Goal: Transaction & Acquisition: Book appointment/travel/reservation

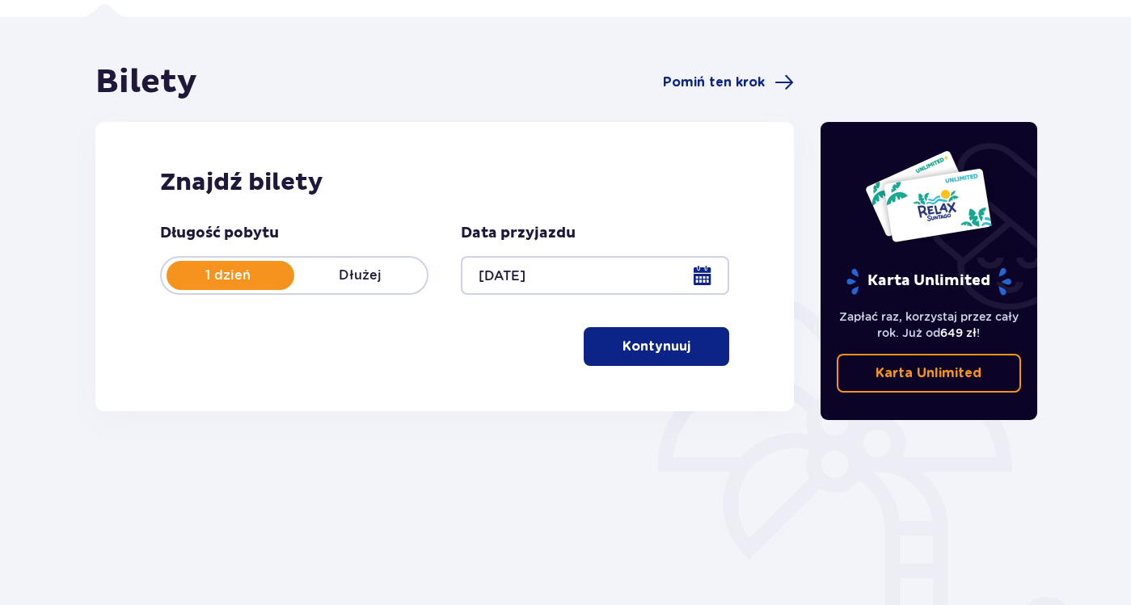
scroll to position [218, 0]
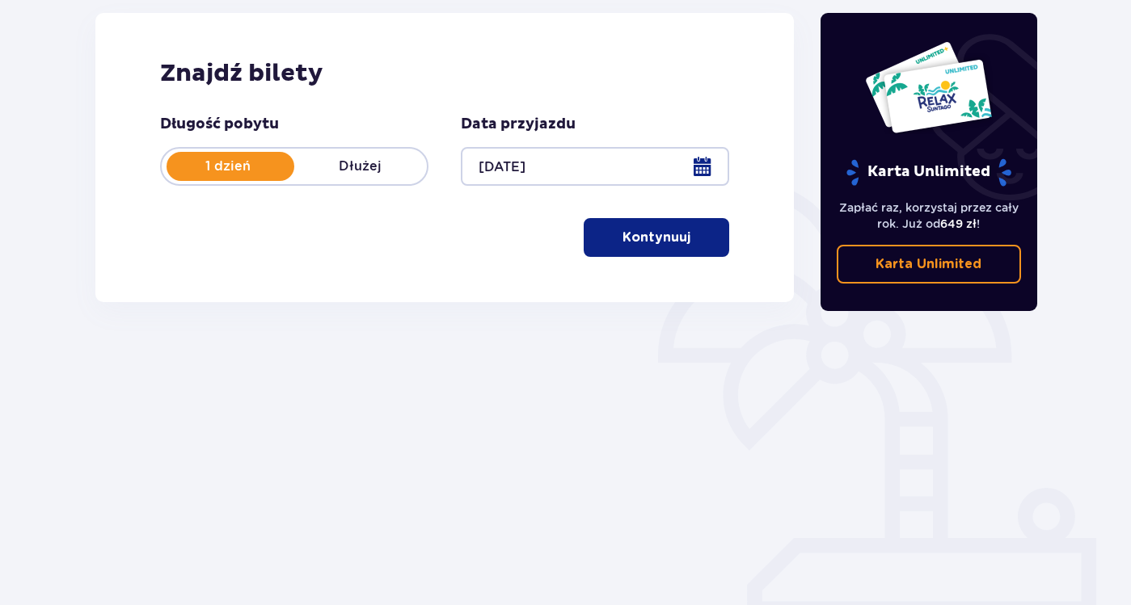
click at [604, 254] on button "Kontynuuj" at bounding box center [656, 237] width 145 height 39
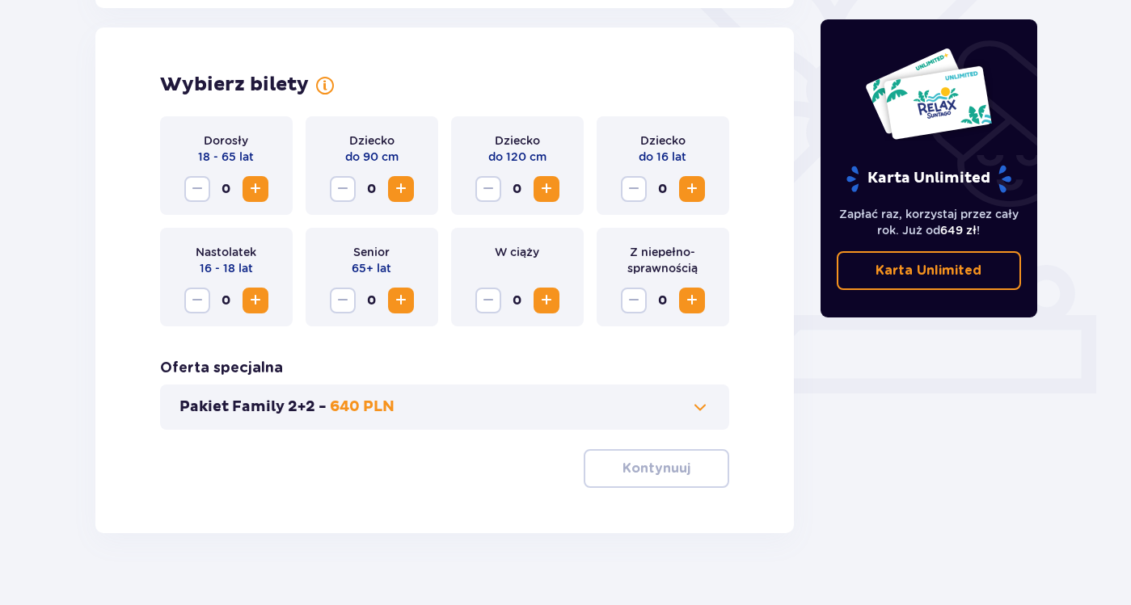
scroll to position [449, 0]
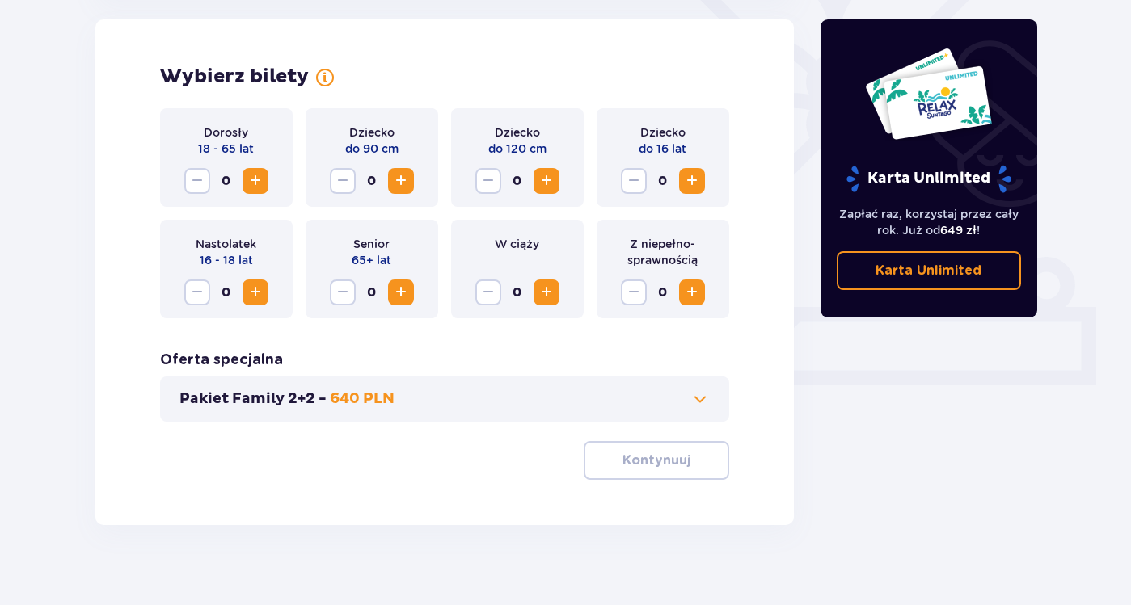
click at [256, 184] on span "Increase" at bounding box center [255, 180] width 19 height 19
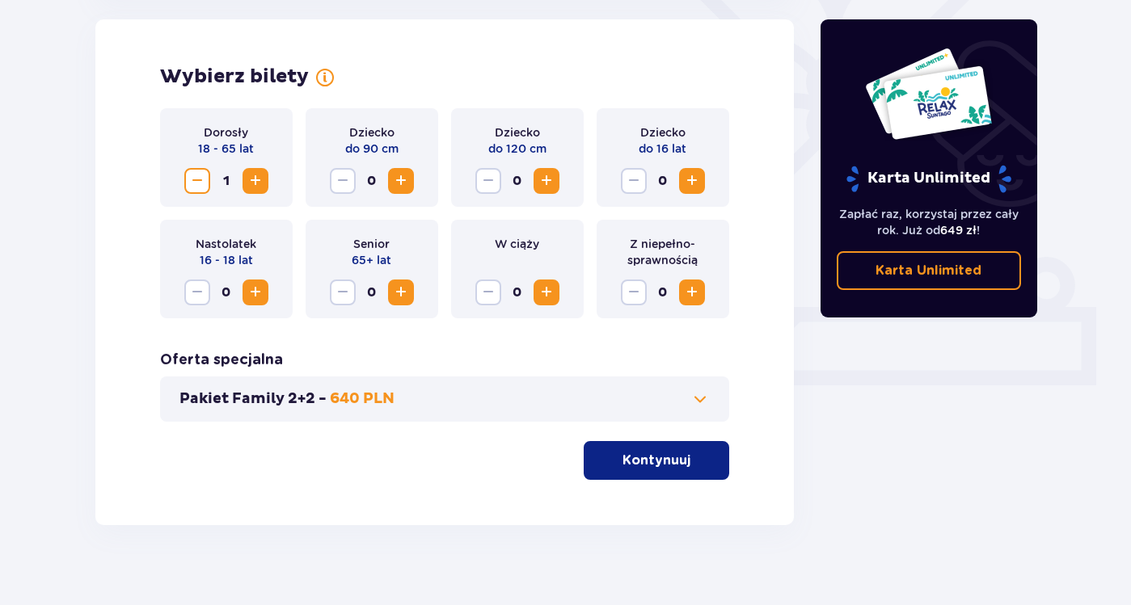
click at [645, 444] on button "Kontynuuj" at bounding box center [656, 460] width 145 height 39
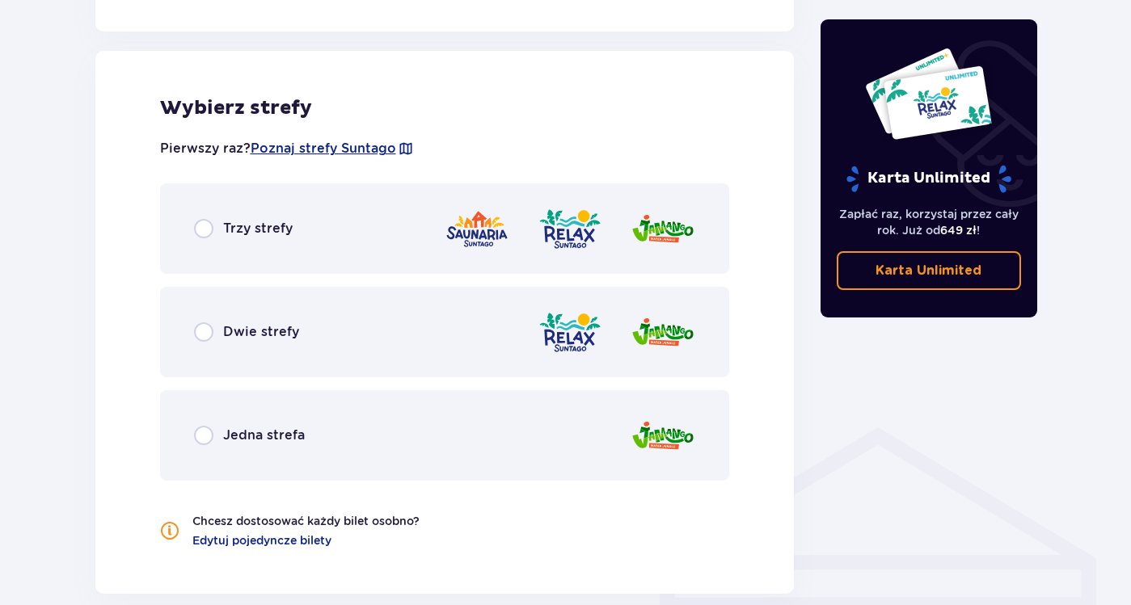
scroll to position [897, 0]
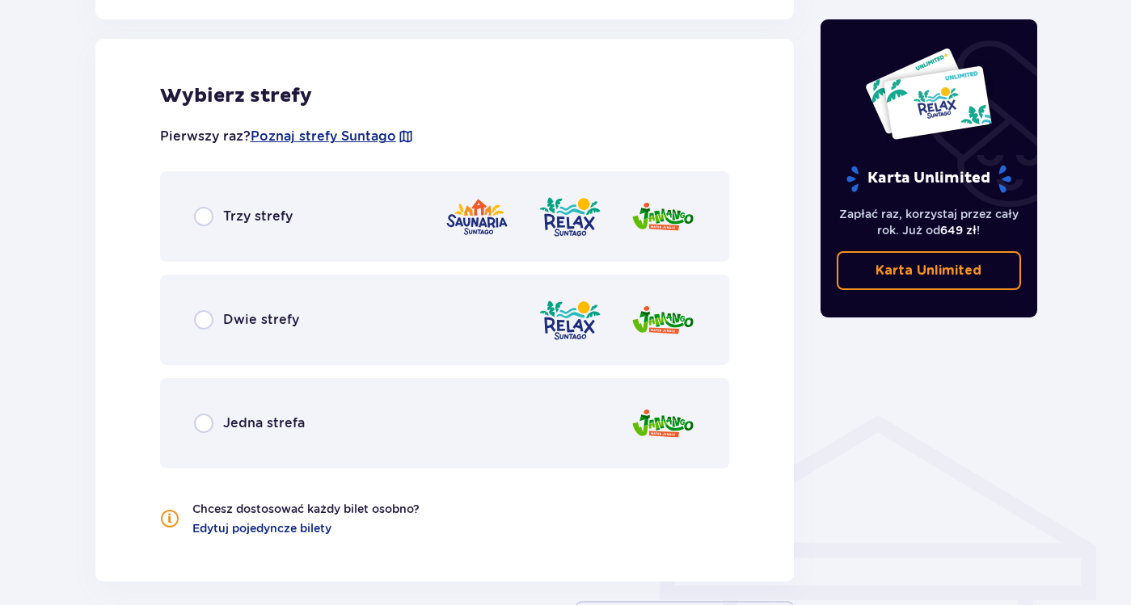
click at [414, 261] on div "Trzy strefy" at bounding box center [445, 216] width 570 height 91
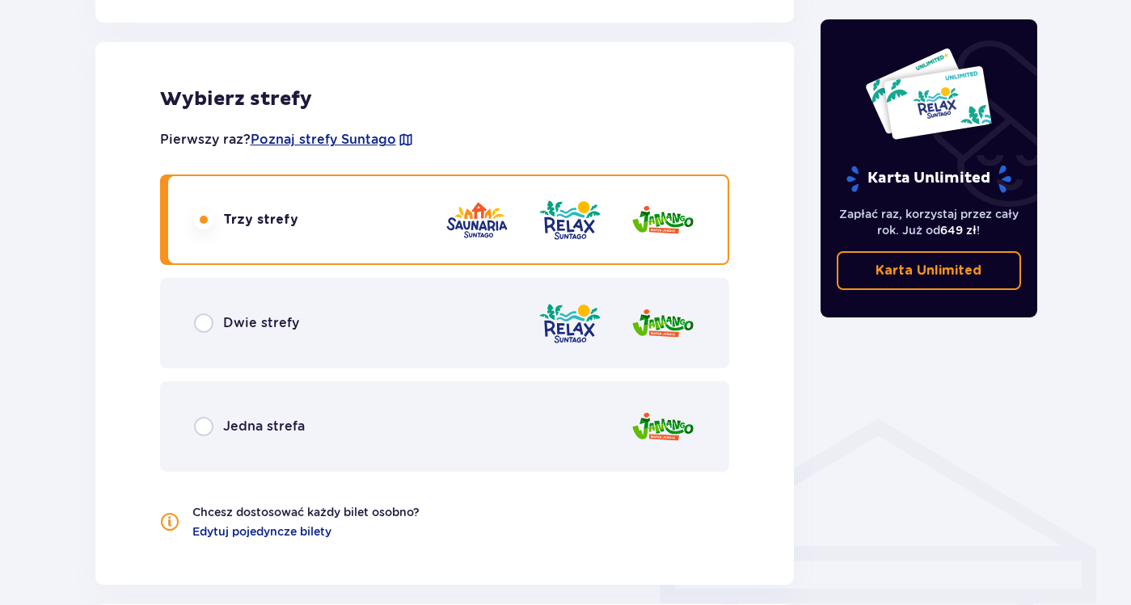
click at [403, 310] on div "Dwie strefy" at bounding box center [445, 323] width 570 height 91
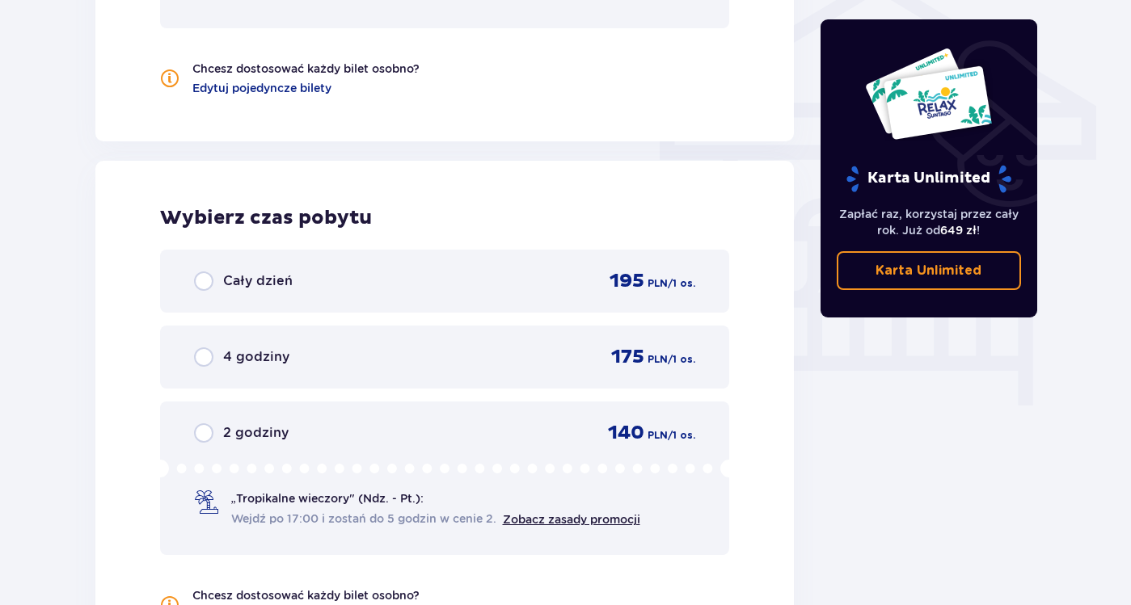
scroll to position [1217, 0]
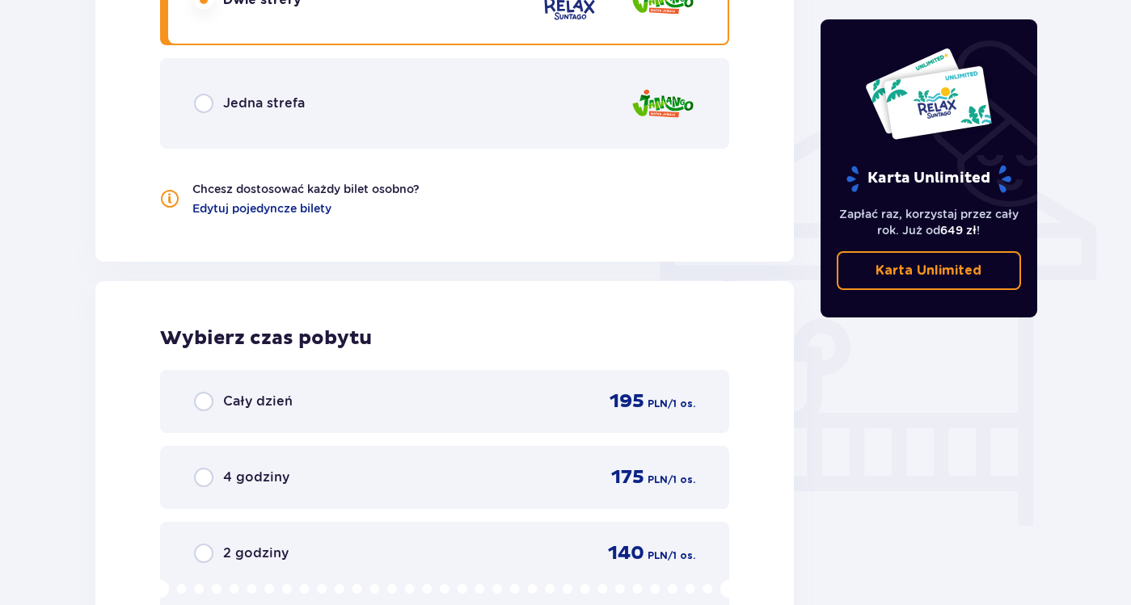
click at [397, 362] on div "Wybierz czas pobytu Cały dzień 195 PLN / 1 os. 4 godziny 175 PLN / 1 os. 2 godz…" at bounding box center [444, 535] width 699 height 508
drag, startPoint x: 404, startPoint y: 406, endPoint x: 397, endPoint y: 374, distance: 32.4
click at [405, 406] on div "Cały dzień 195 PLN / 1 os." at bounding box center [445, 402] width 502 height 24
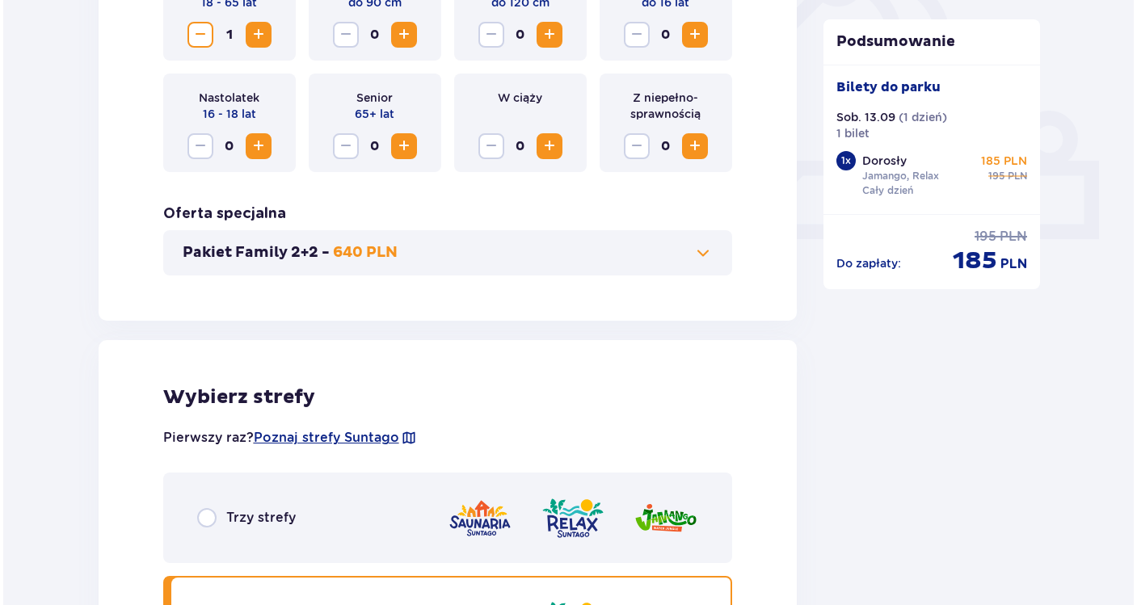
scroll to position [192, 0]
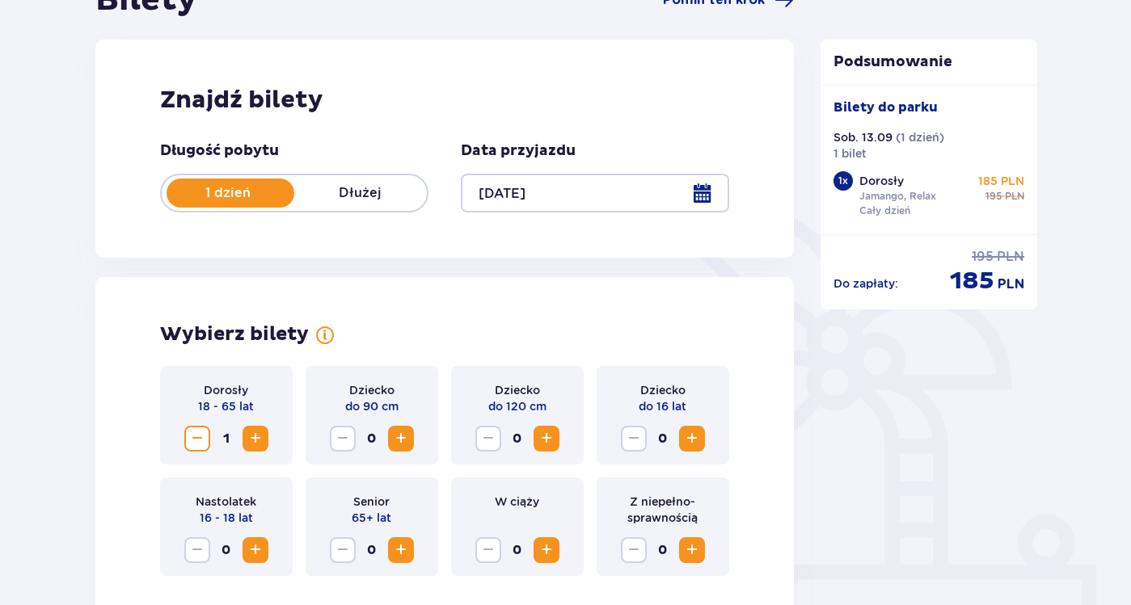
click at [563, 211] on div at bounding box center [595, 193] width 268 height 39
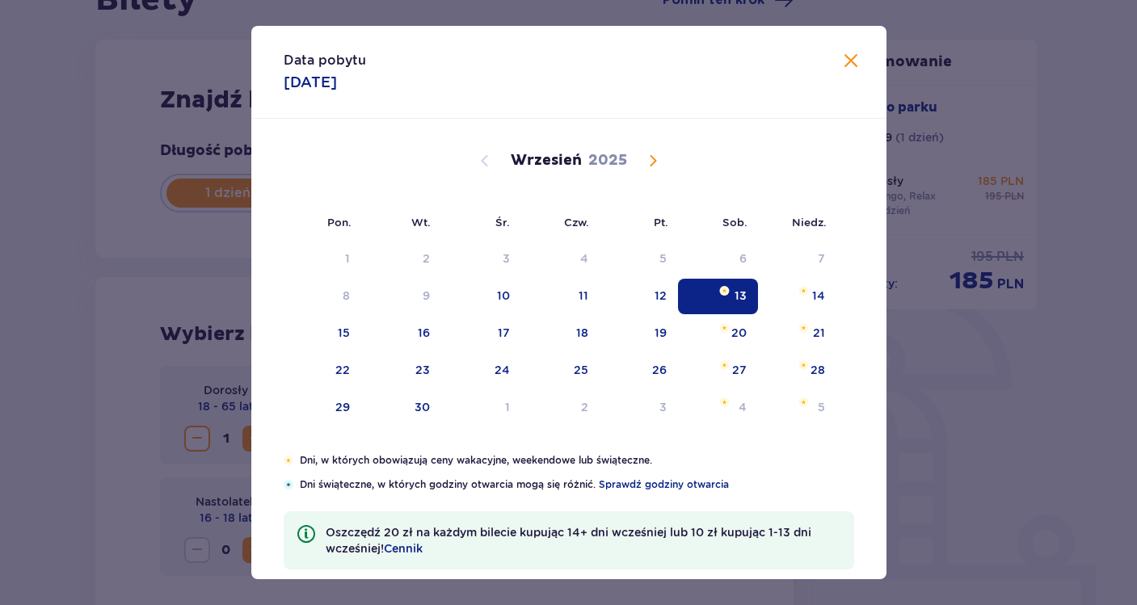
click at [566, 205] on div "[DATE]" at bounding box center [569, 179] width 535 height 121
click at [377, 341] on div "16" at bounding box center [401, 334] width 80 height 36
type input "[DATE]"
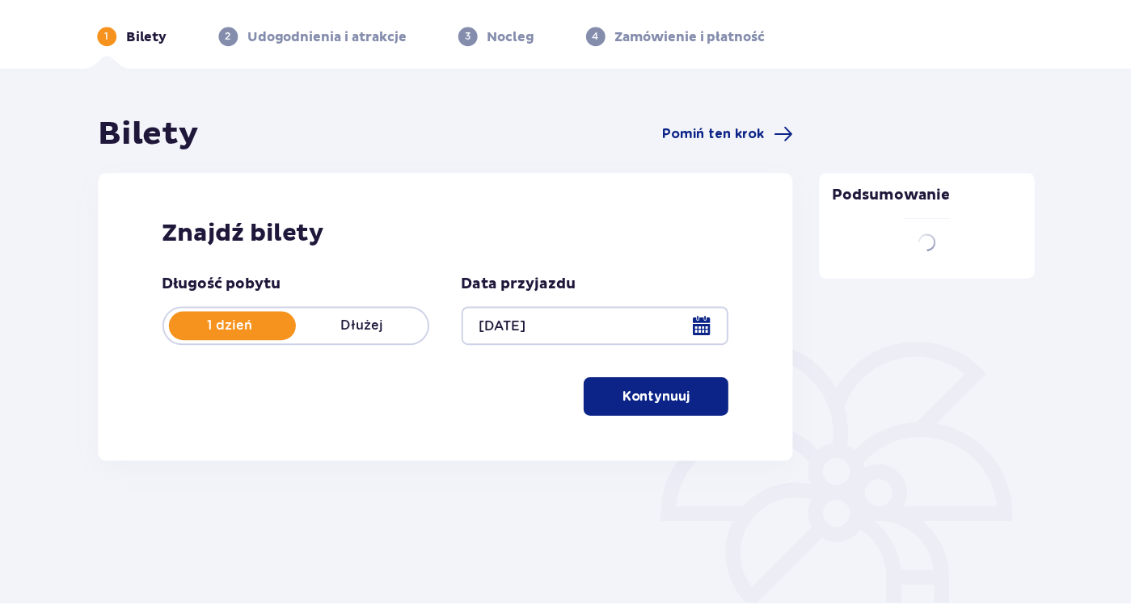
scroll to position [58, 0]
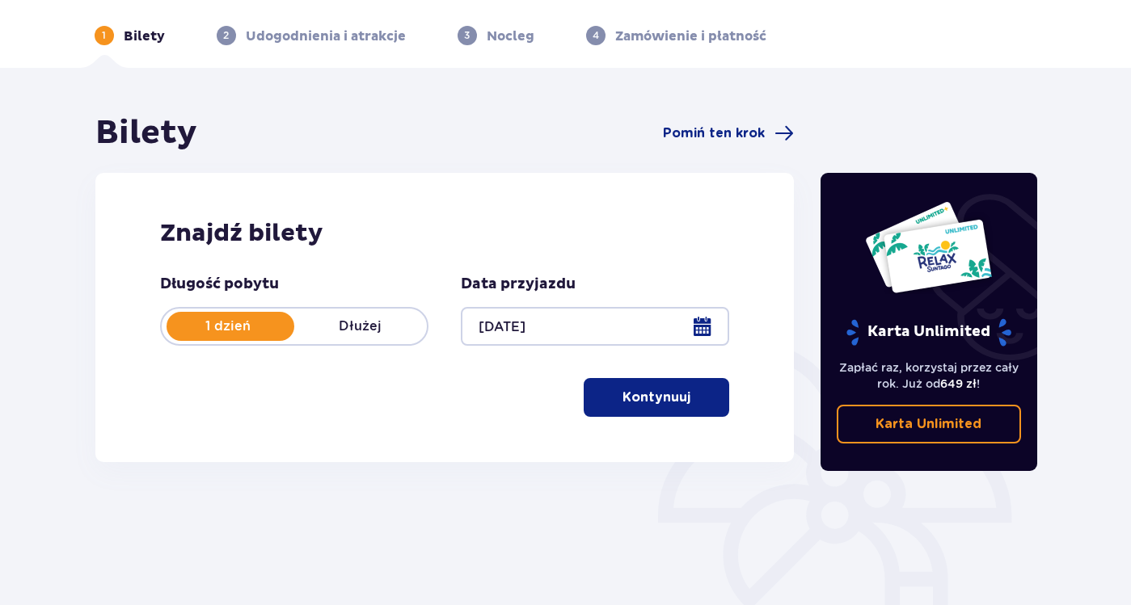
click at [581, 399] on div "Długość pobytu 1 dzień Dłużej Data przyjazdu [DATE] Kontynuuj" at bounding box center [445, 346] width 570 height 142
click at [606, 396] on button "Kontynuuj" at bounding box center [656, 397] width 145 height 39
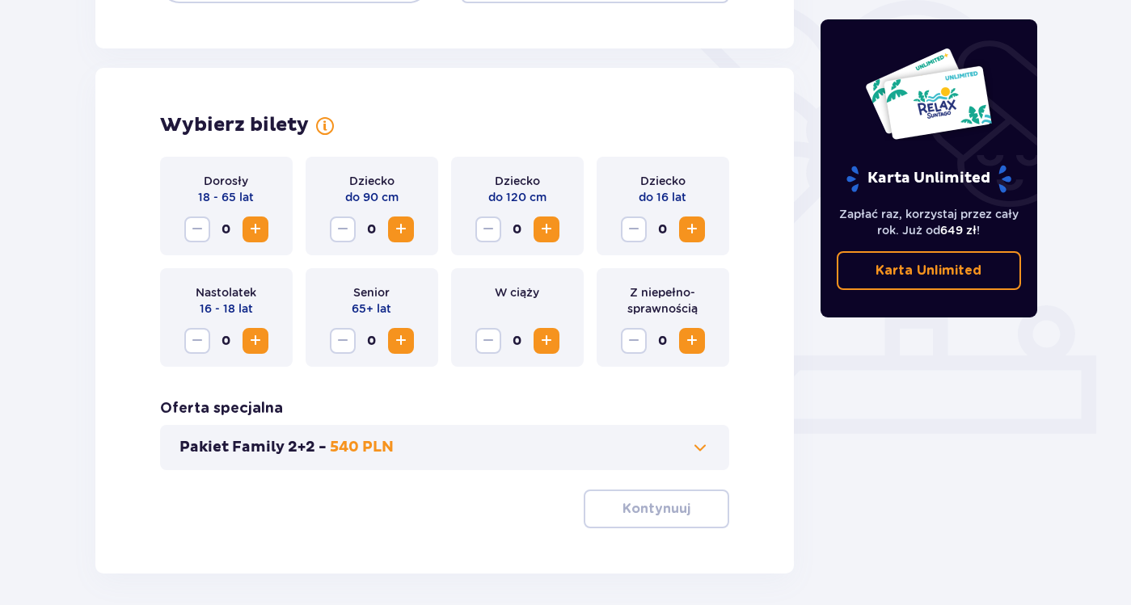
scroll to position [449, 0]
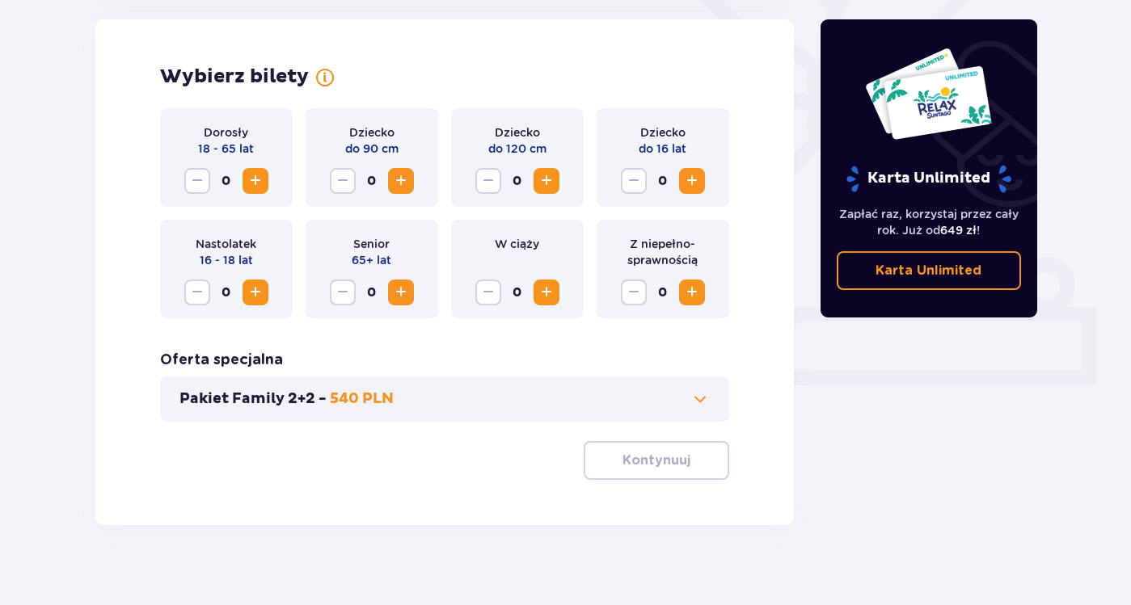
click at [264, 181] on span "Increase" at bounding box center [255, 180] width 19 height 19
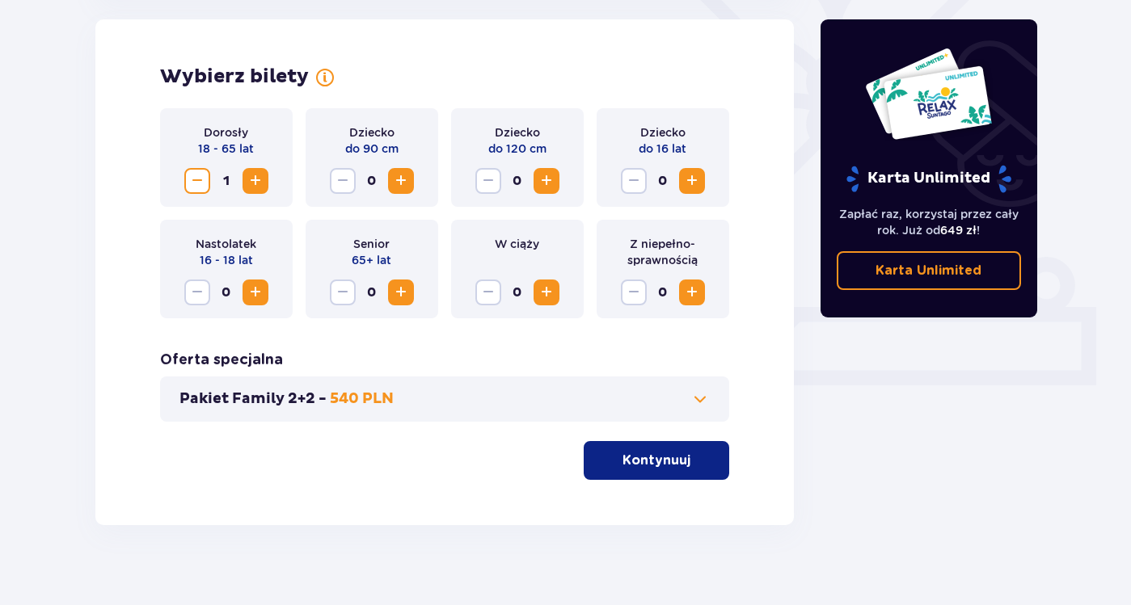
click at [645, 465] on p "Kontynuuj" at bounding box center [656, 461] width 68 height 18
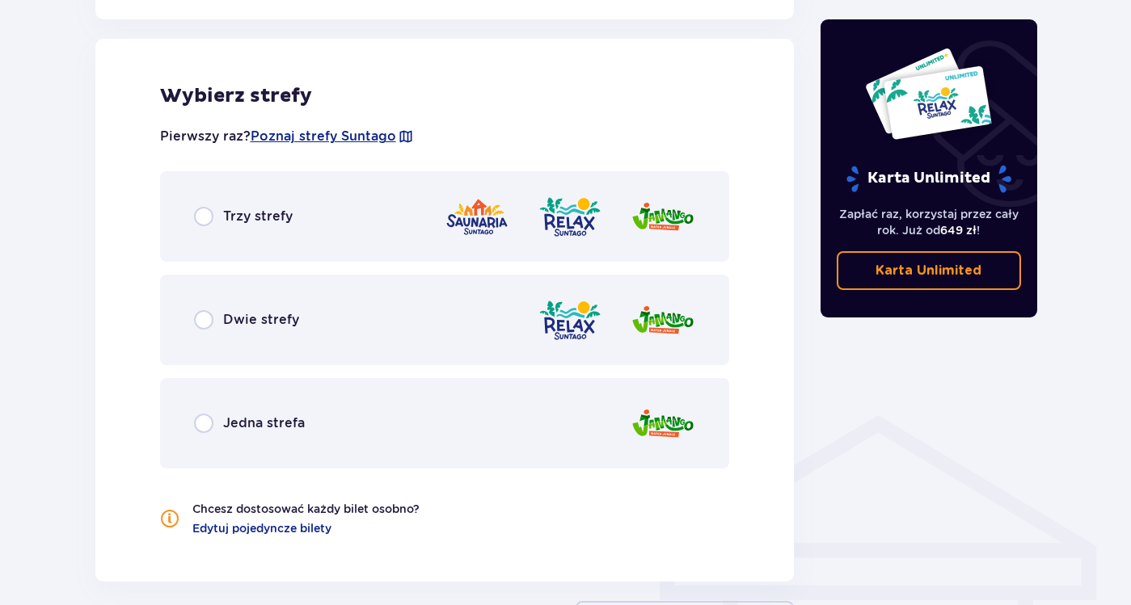
click at [399, 304] on div "Dwie strefy" at bounding box center [445, 320] width 570 height 91
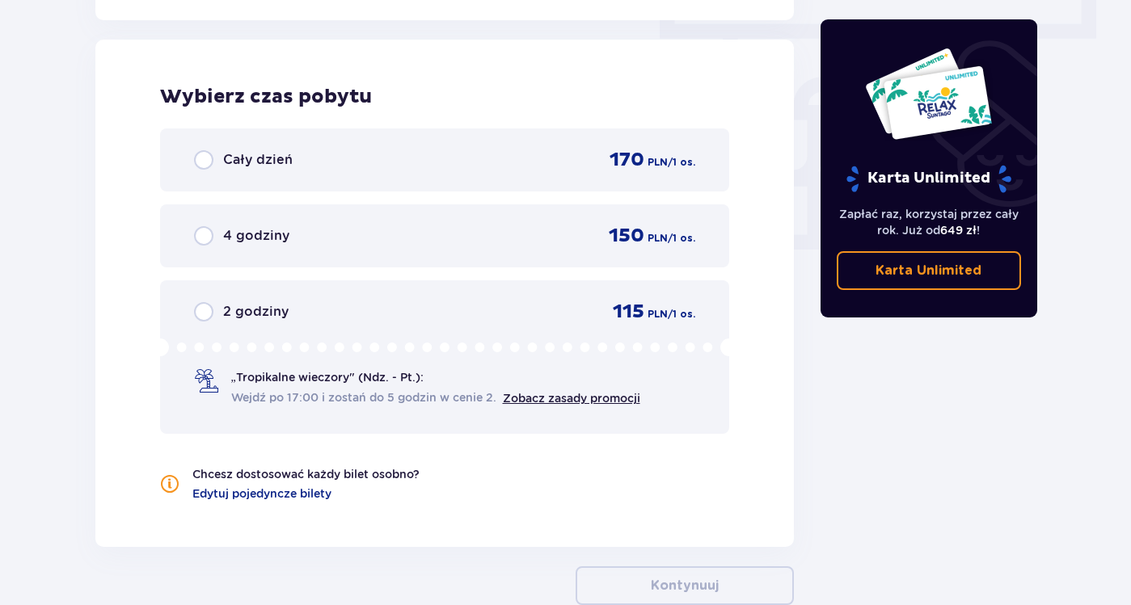
scroll to position [1460, 0]
click at [406, 141] on div "Cały dzień 170 PLN / 1 os." at bounding box center [445, 159] width 570 height 63
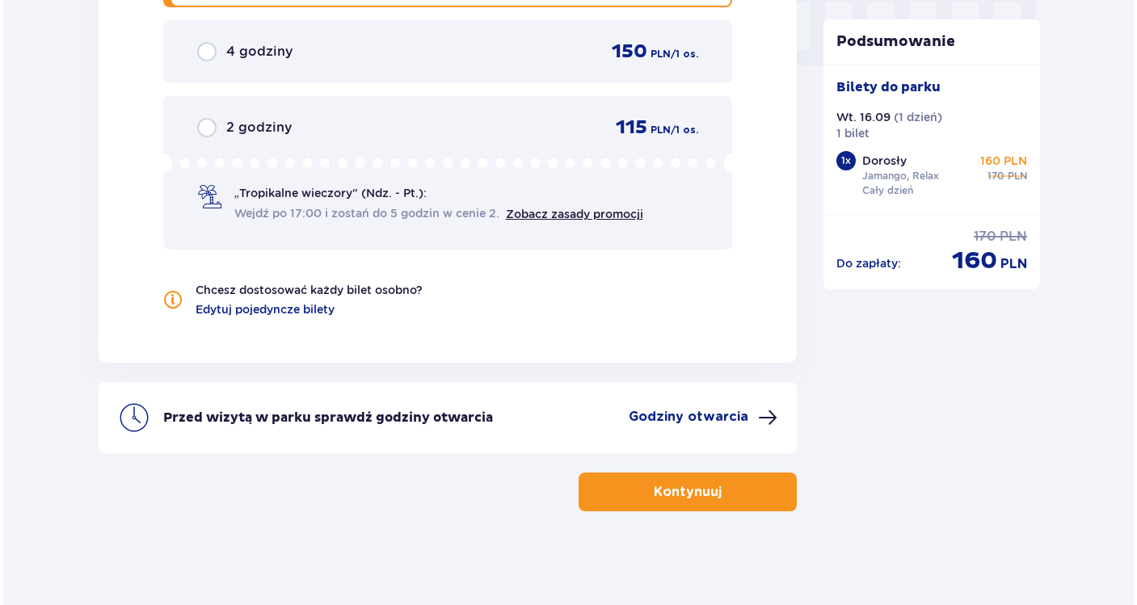
scroll to position [1647, 0]
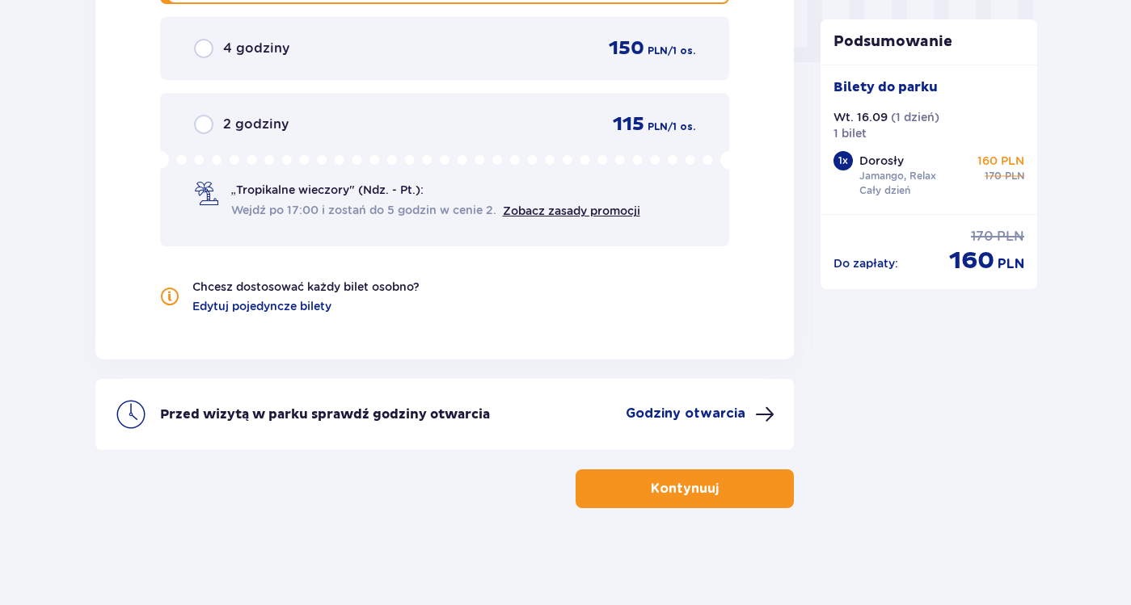
click at [675, 411] on p "Godziny otwarcia" at bounding box center [686, 414] width 120 height 18
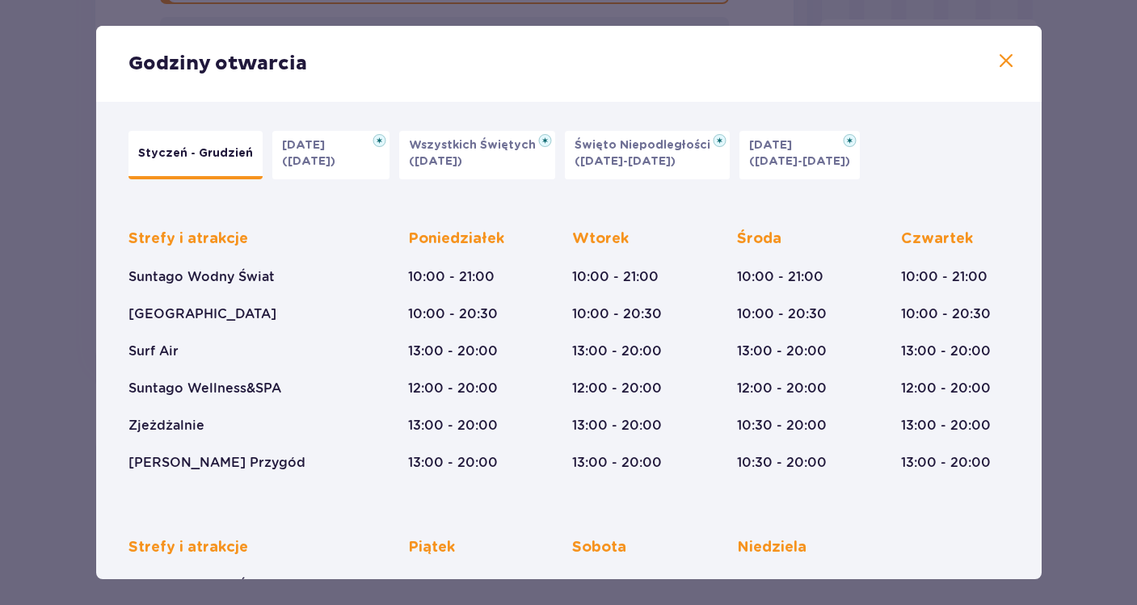
click at [675, 411] on div "[DATE] 10:00 - 21:00 10:00 - 20:30 13:00 - 20:00 12:00 - 20:00 13:00 - 20:00 13…" at bounding box center [626, 351] width 108 height 242
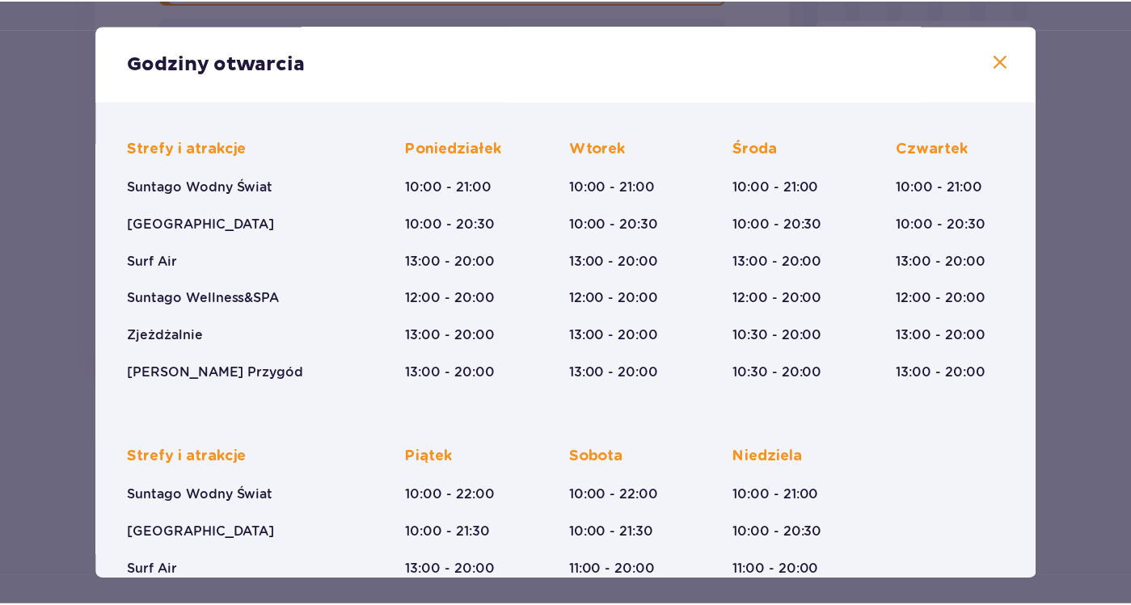
scroll to position [72, 0]
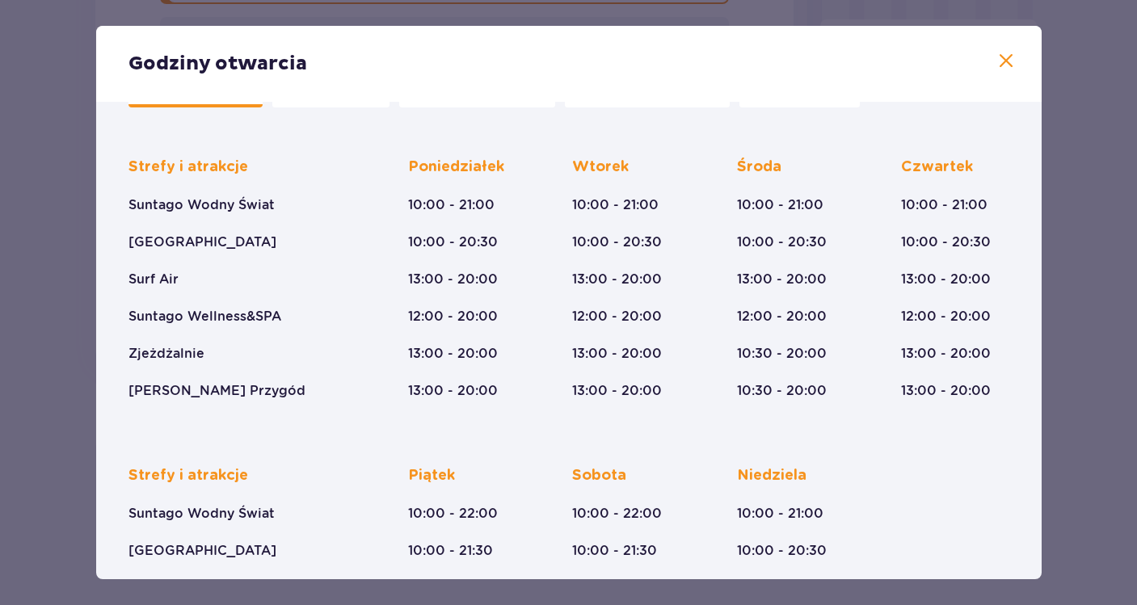
click at [997, 60] on span at bounding box center [1006, 61] width 19 height 19
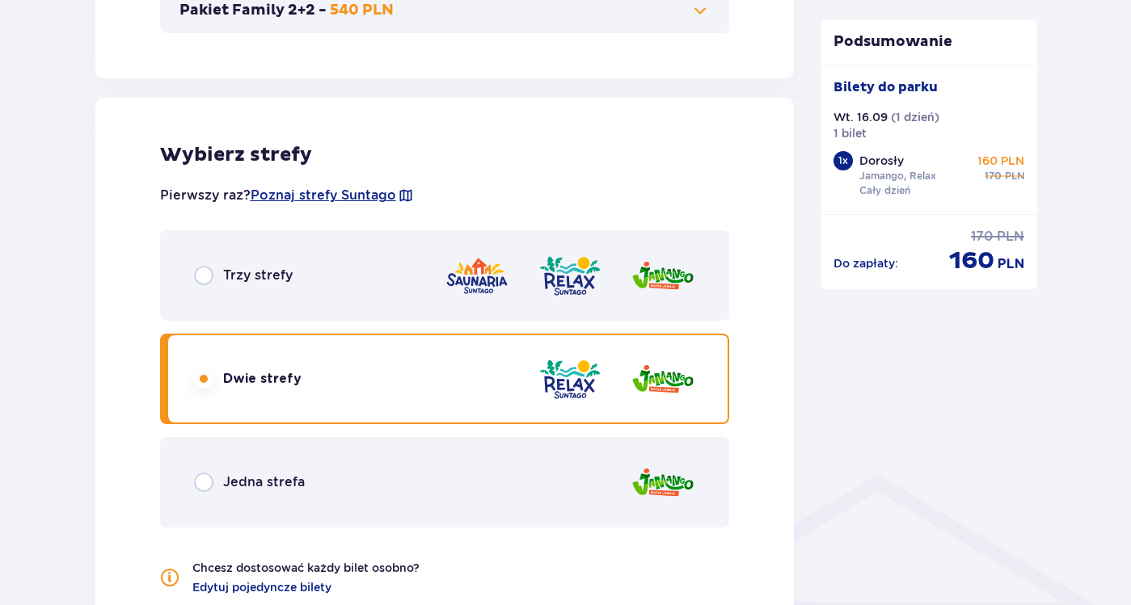
scroll to position [434, 0]
